Goal: Information Seeking & Learning: Understand process/instructions

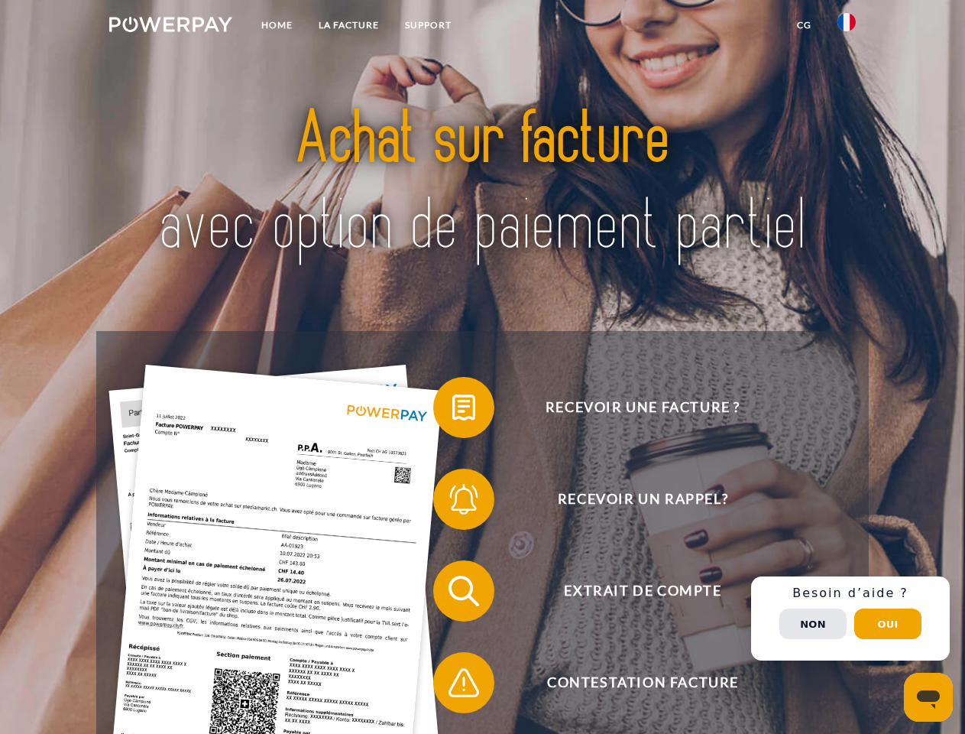
click at [170, 27] on img at bounding box center [170, 24] width 123 height 15
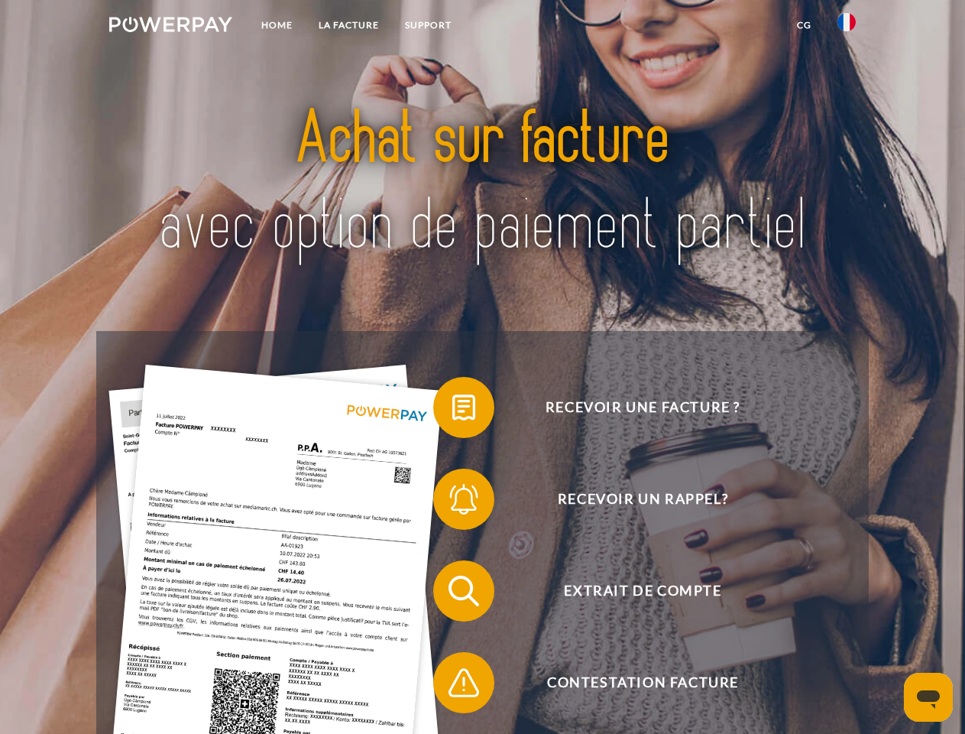
click at [847, 27] on img at bounding box center [847, 22] width 18 height 18
click at [804, 25] on link "CG" at bounding box center [804, 25] width 41 height 28
click at [452, 410] on span at bounding box center [441, 407] width 76 height 76
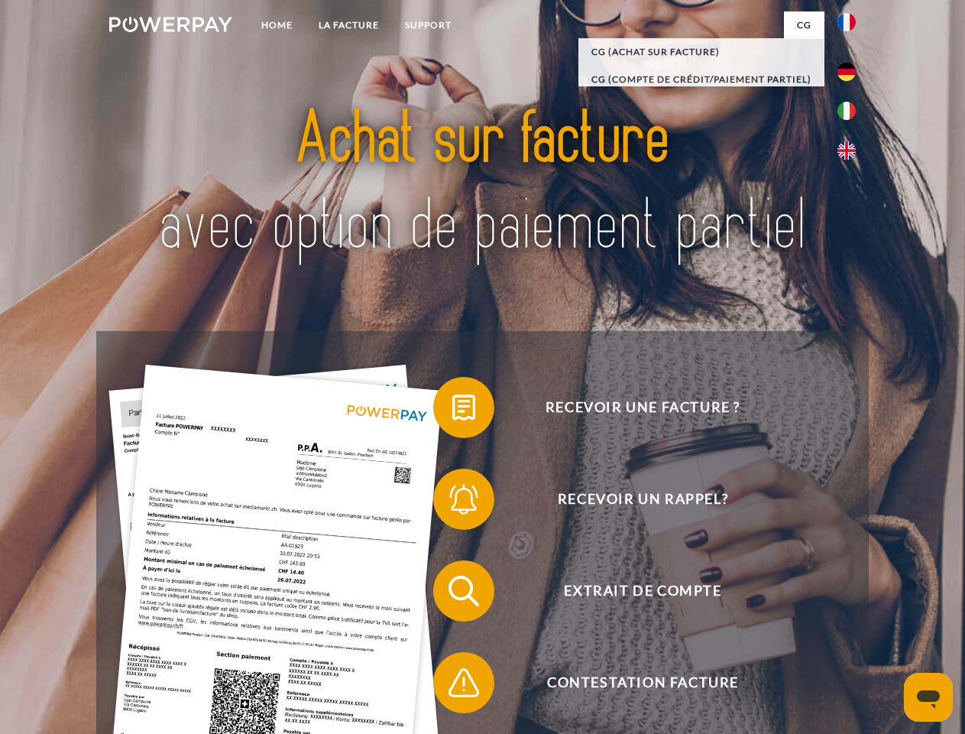
click at [452, 502] on span at bounding box center [441, 499] width 76 height 76
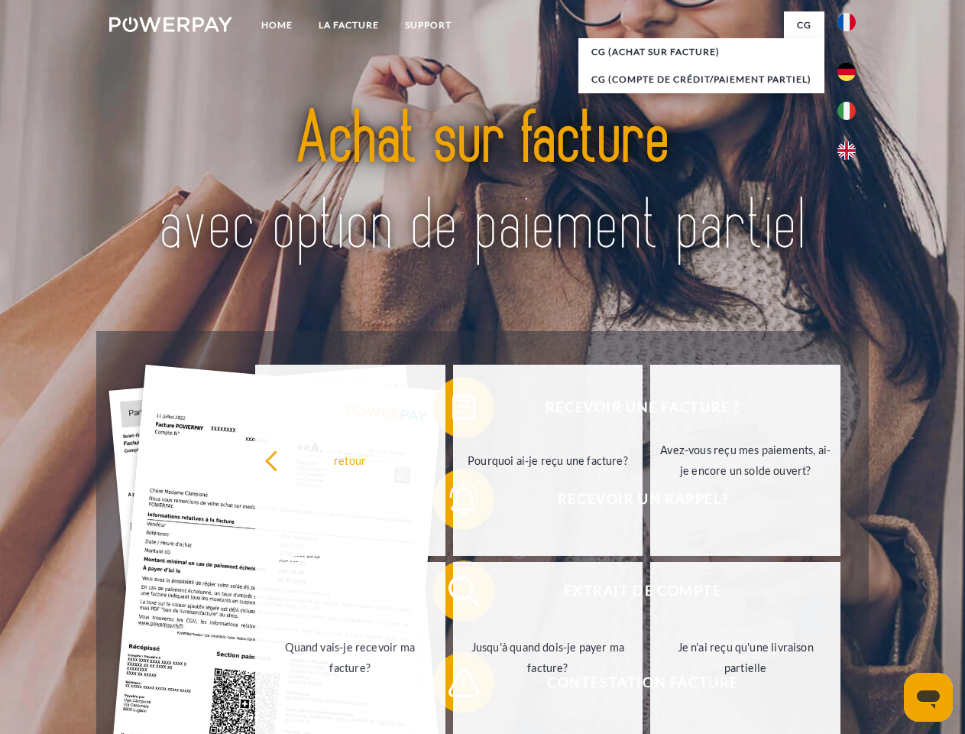
click at [453, 594] on link "Jusqu'à quand dois-je payer ma facture?" at bounding box center [548, 657] width 190 height 191
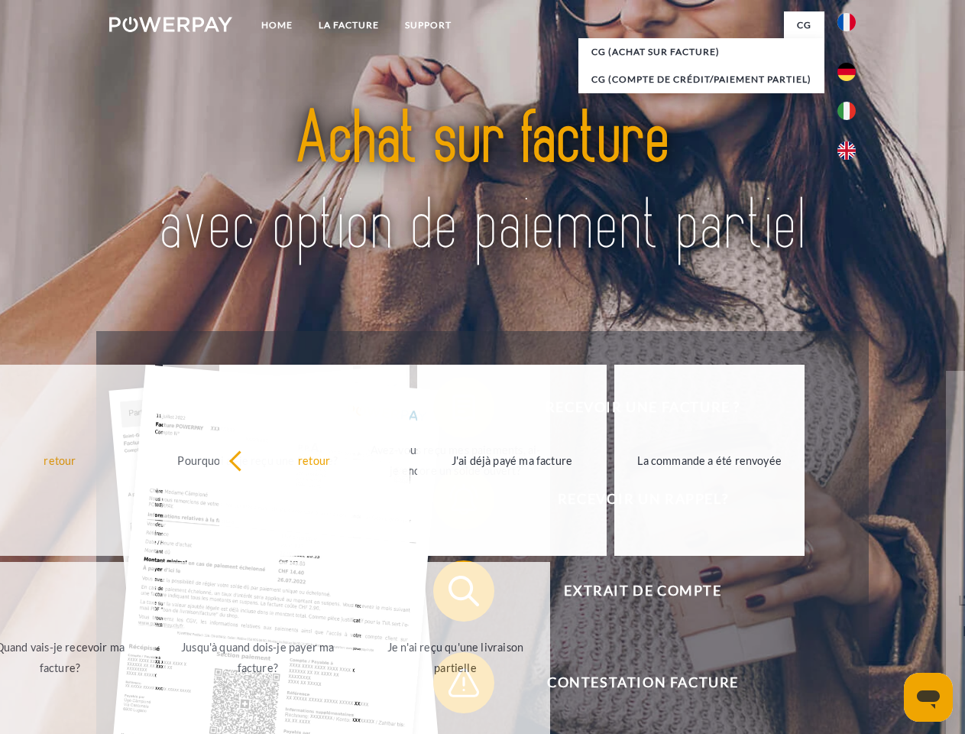
click at [452, 686] on span at bounding box center [441, 682] width 76 height 76
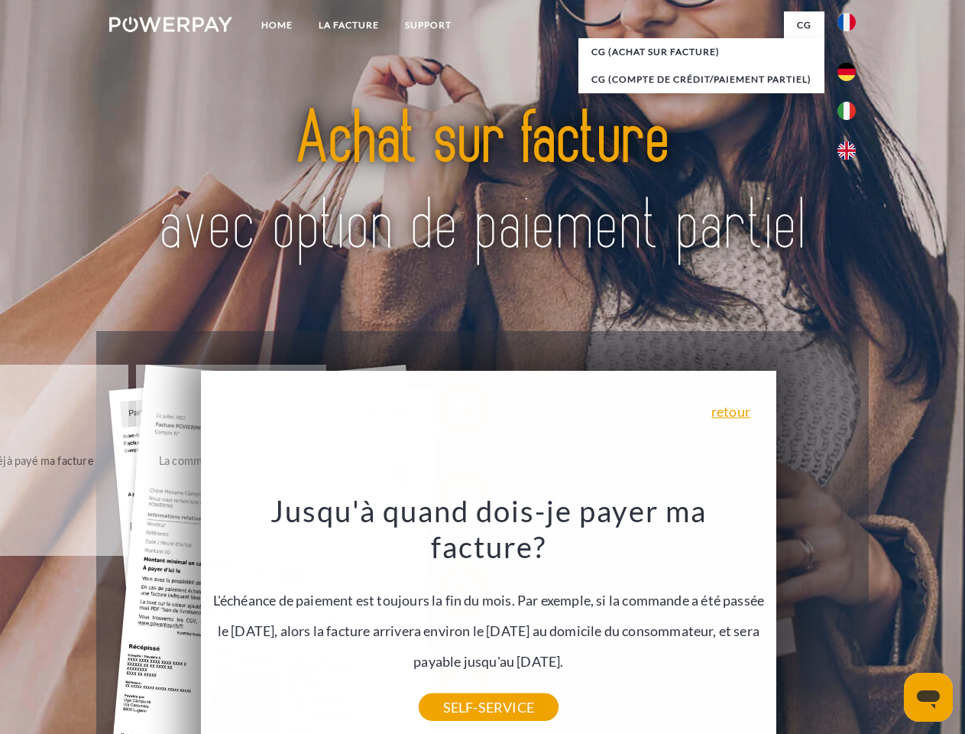
click at [851, 618] on div "Recevoir une facture ? Recevoir un rappel? Extrait de compte retour" at bounding box center [482, 636] width 772 height 611
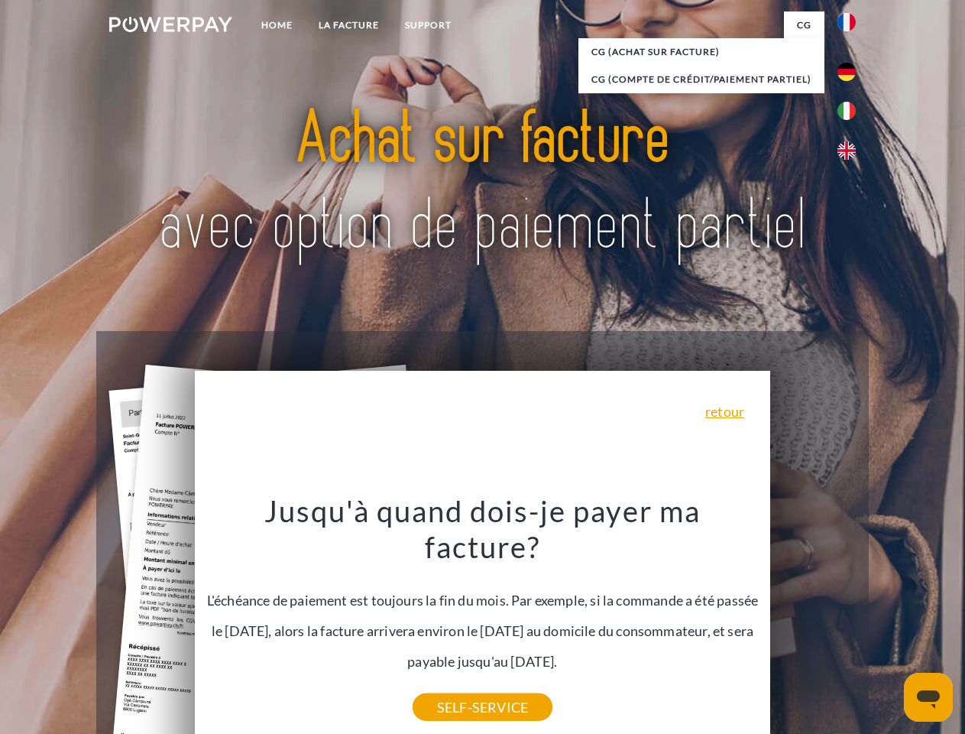
click at [813, 621] on span "Extrait de compte" at bounding box center [643, 590] width 375 height 61
click at [888, 624] on header "Home LA FACTURE Support" at bounding box center [482, 528] width 965 height 1056
